Goal: Find specific page/section: Find specific page/section

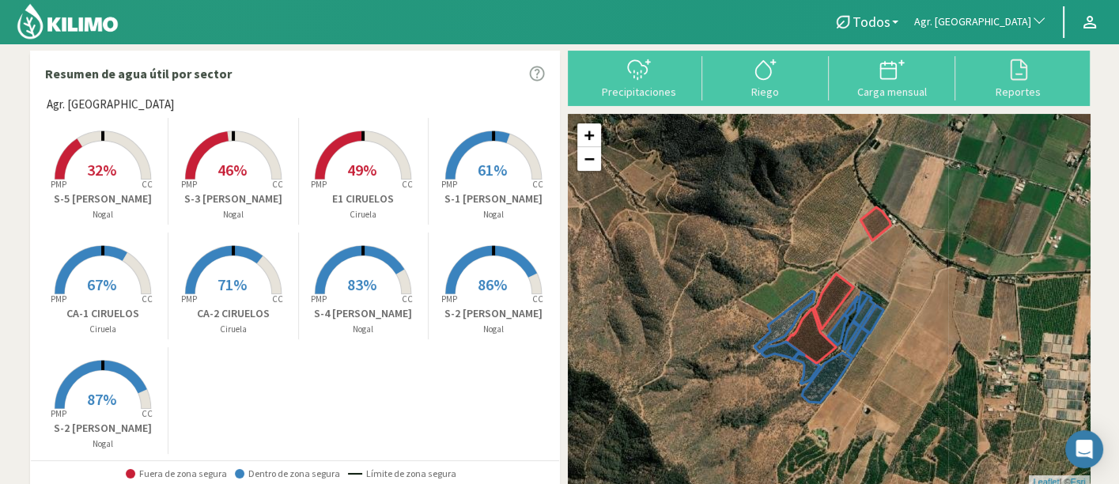
click at [982, 21] on span "Agr. [GEOGRAPHIC_DATA]" at bounding box center [972, 22] width 117 height 16
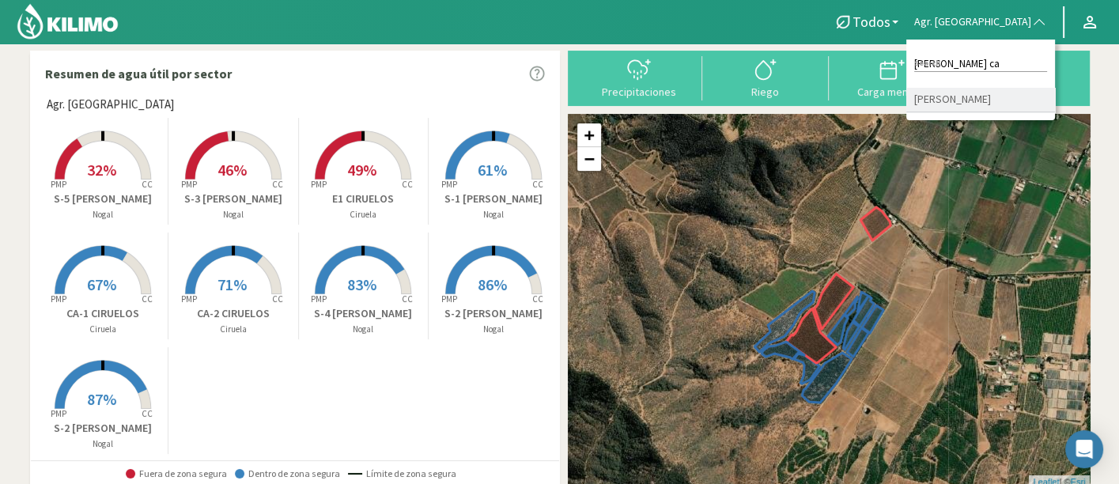
type input "[PERSON_NAME] ca"
click at [1005, 101] on li "[PERSON_NAME]" at bounding box center [980, 100] width 149 height 25
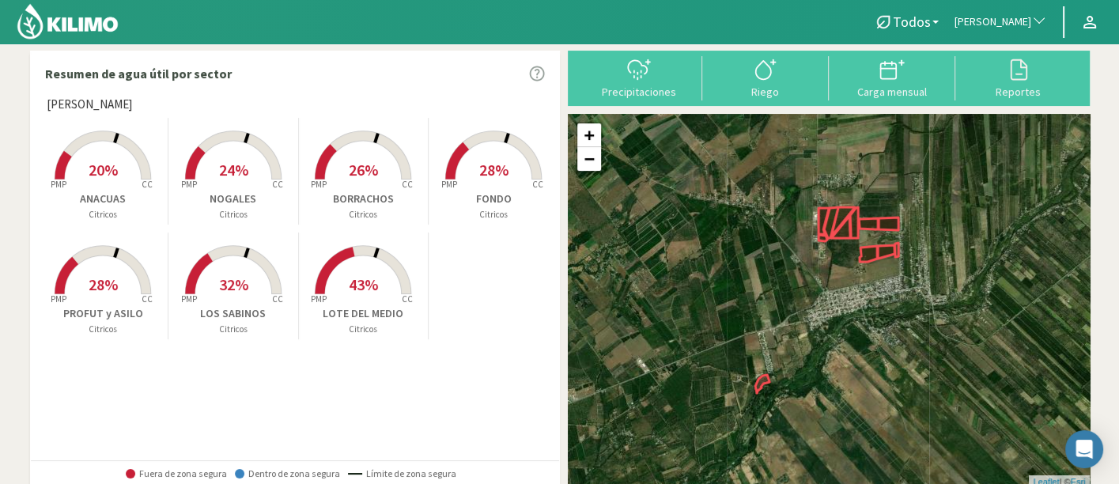
click at [345, 210] on p "Citricos" at bounding box center [364, 214] width 130 height 13
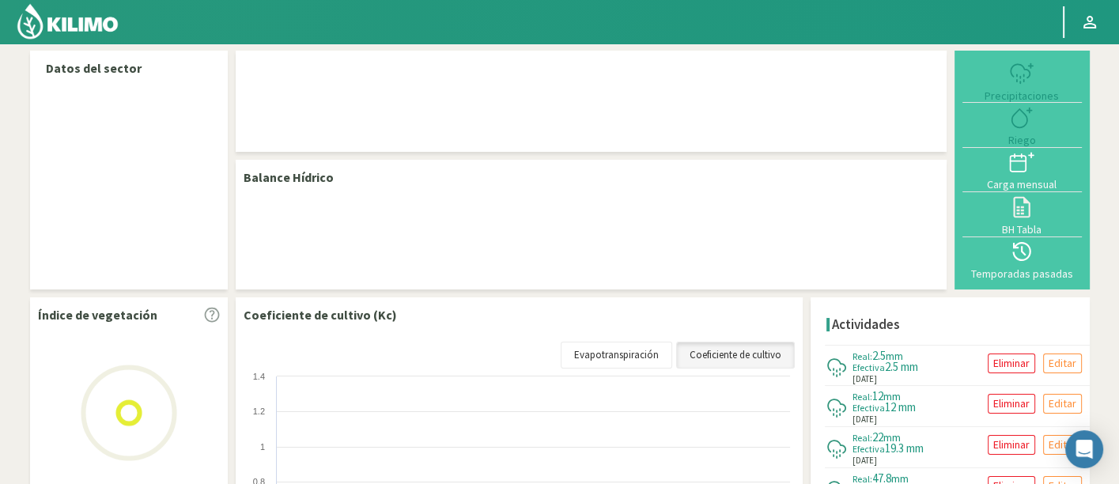
select select "87: Object"
select select "1: Object"
